Goal: Task Accomplishment & Management: Manage account settings

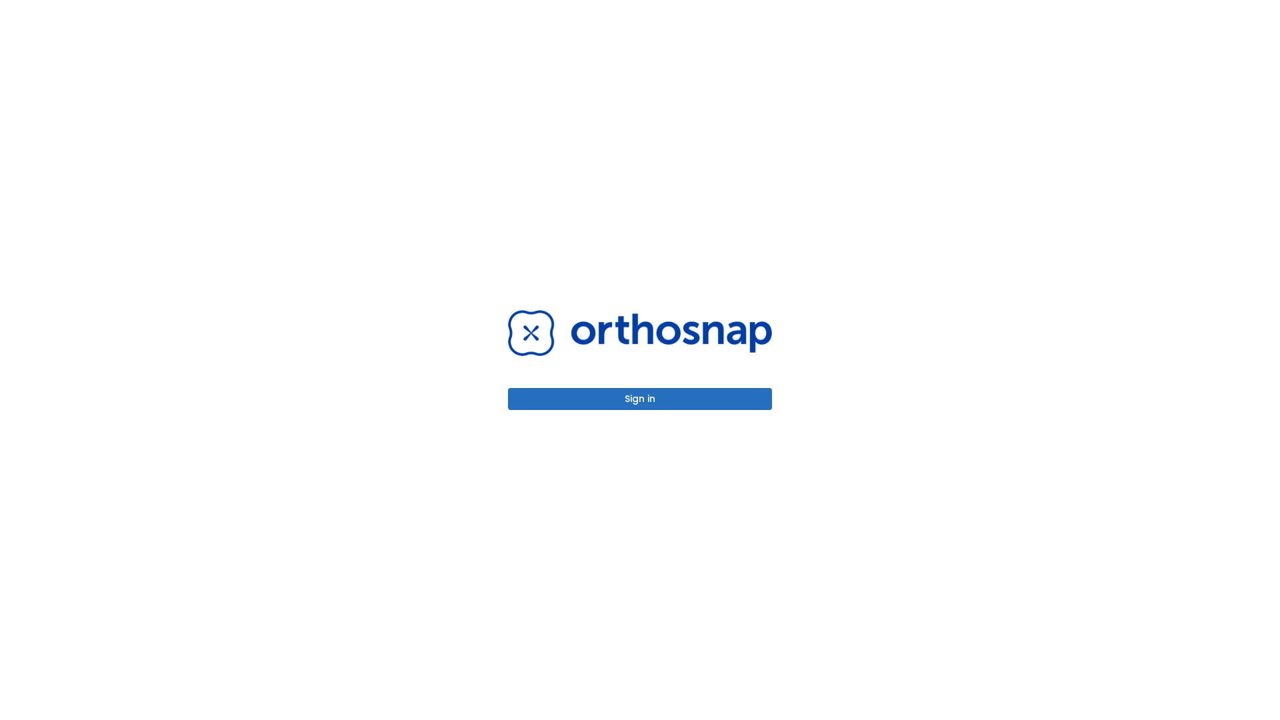
click at [640, 399] on button "Sign in" at bounding box center [640, 399] width 264 height 22
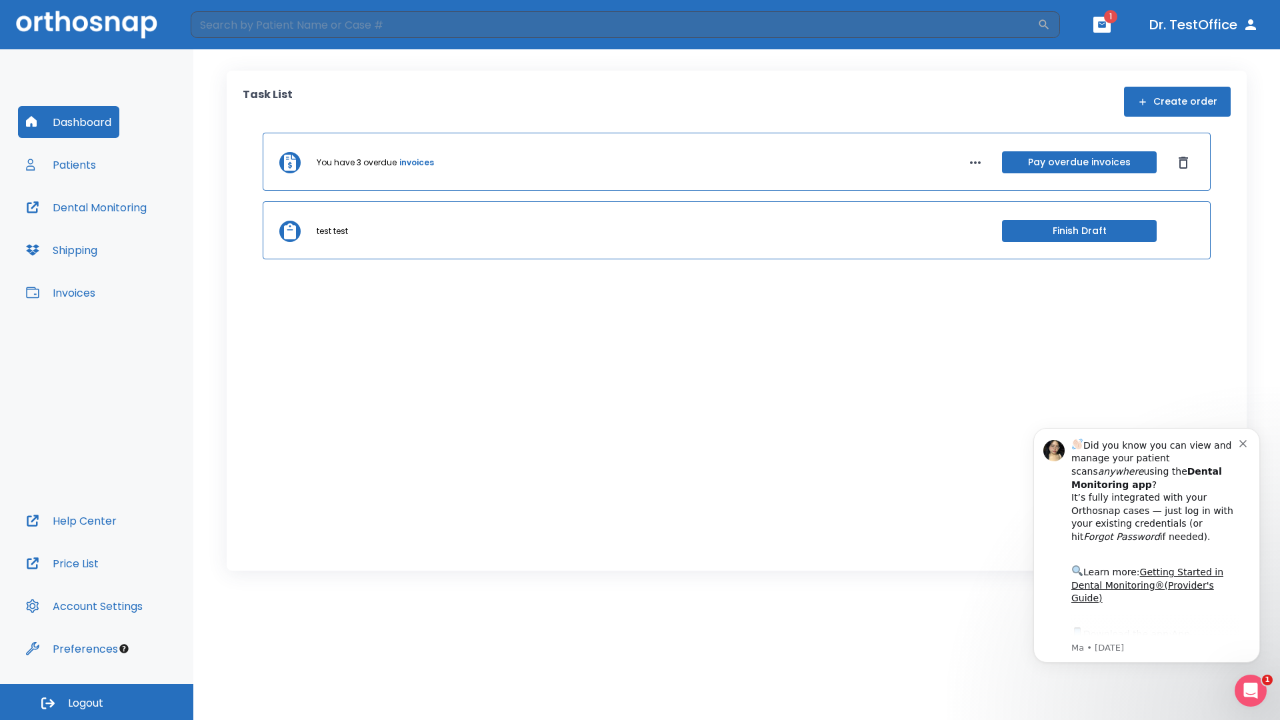
click at [97, 702] on span "Logout" at bounding box center [85, 703] width 35 height 15
